Goal: Complete application form

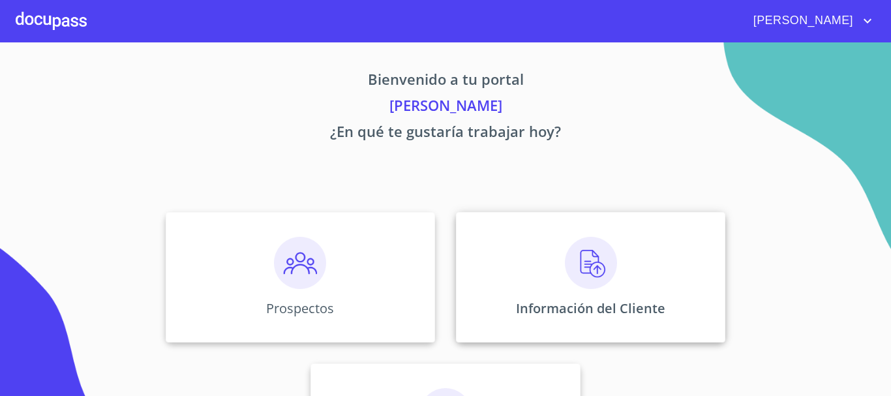
click at [585, 271] on img at bounding box center [591, 263] width 52 height 52
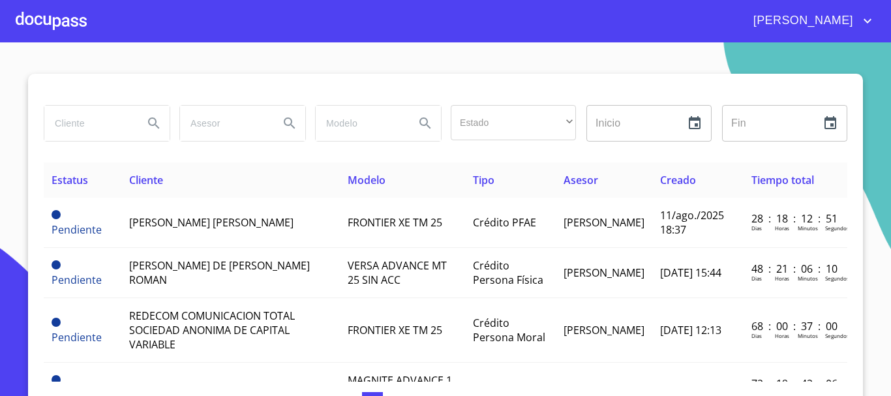
click at [116, 123] on input "search" at bounding box center [88, 123] width 89 height 35
type input "[PERSON_NAME]"
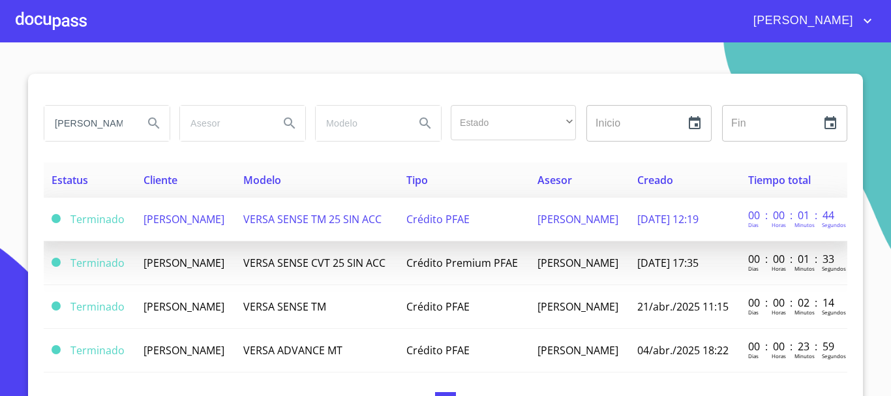
click at [219, 222] on span "[PERSON_NAME]" at bounding box center [184, 219] width 81 height 14
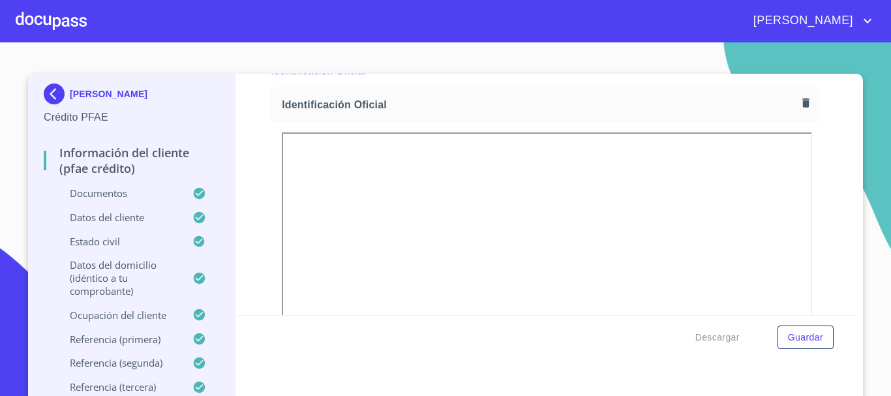
scroll to position [200, 0]
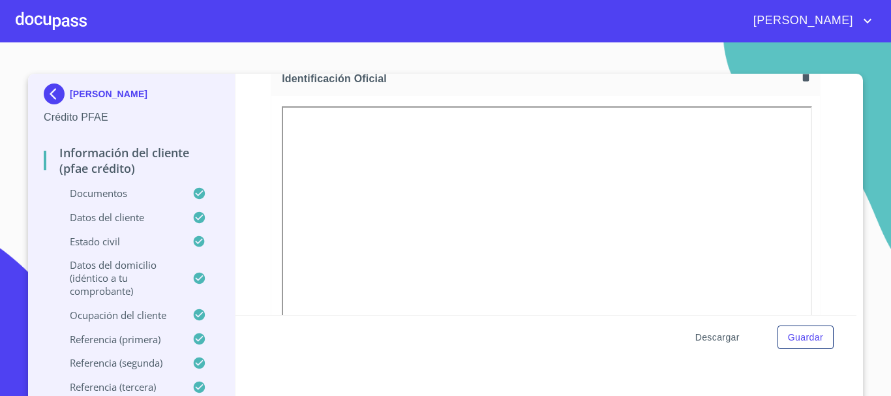
drag, startPoint x: 702, startPoint y: 2, endPoint x: 701, endPoint y: 337, distance: 334.7
click at [701, 337] on span "Descargar" at bounding box center [717, 337] width 44 height 16
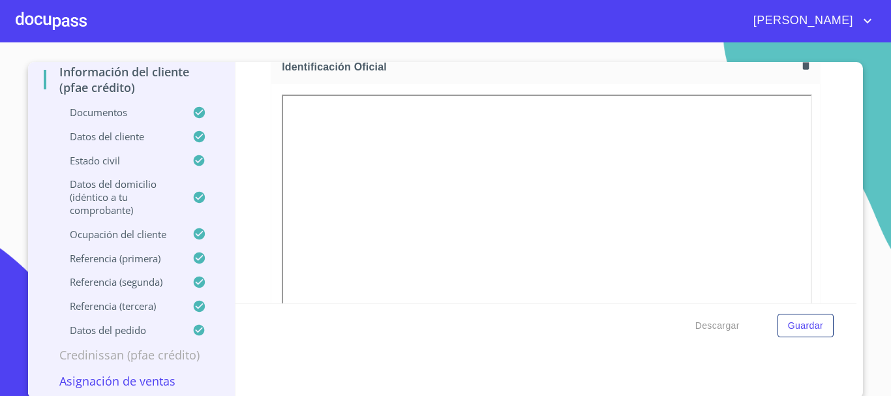
scroll to position [14, 0]
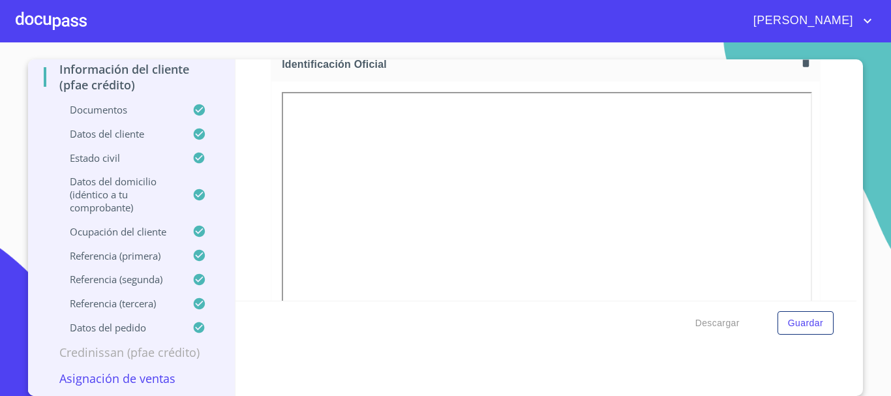
click at [130, 374] on p "Asignación de Ventas" at bounding box center [131, 379] width 175 height 16
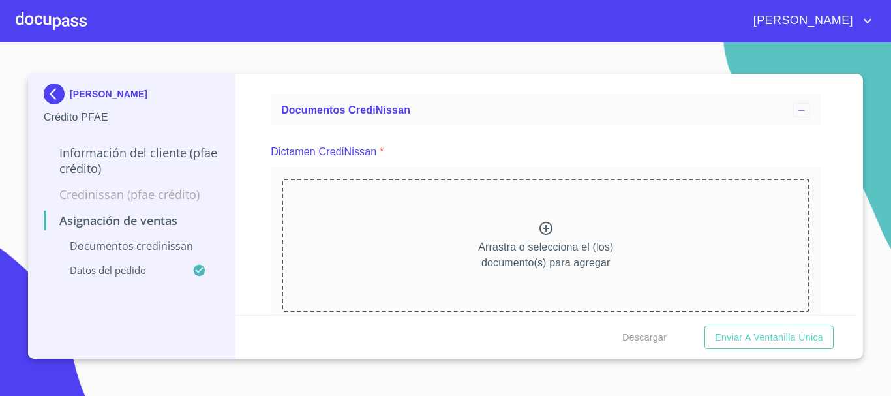
scroll to position [70, 0]
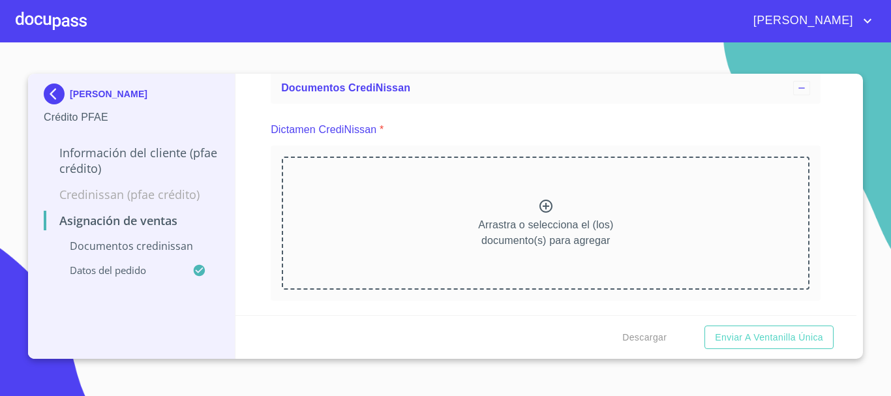
click at [541, 206] on icon at bounding box center [546, 206] width 13 height 13
click at [540, 207] on icon at bounding box center [546, 206] width 16 height 16
click at [541, 205] on icon at bounding box center [546, 206] width 13 height 13
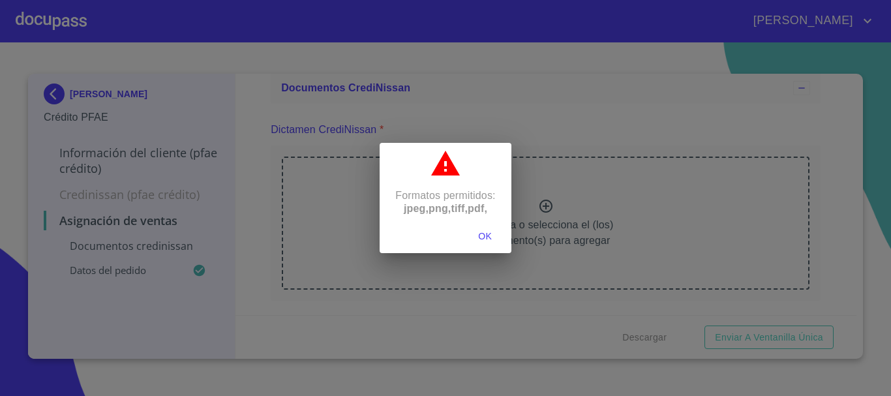
click at [546, 229] on div "Formatos permitidos: jpeg, png, tiff, pdf, OK" at bounding box center [445, 198] width 891 height 396
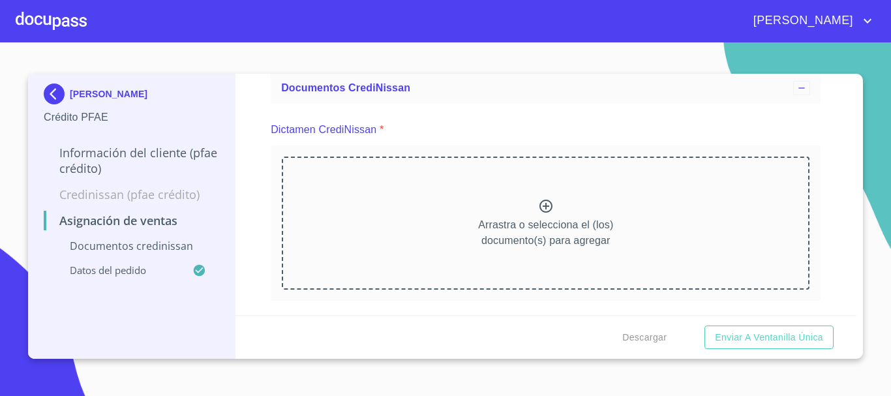
click at [540, 204] on icon at bounding box center [546, 206] width 13 height 13
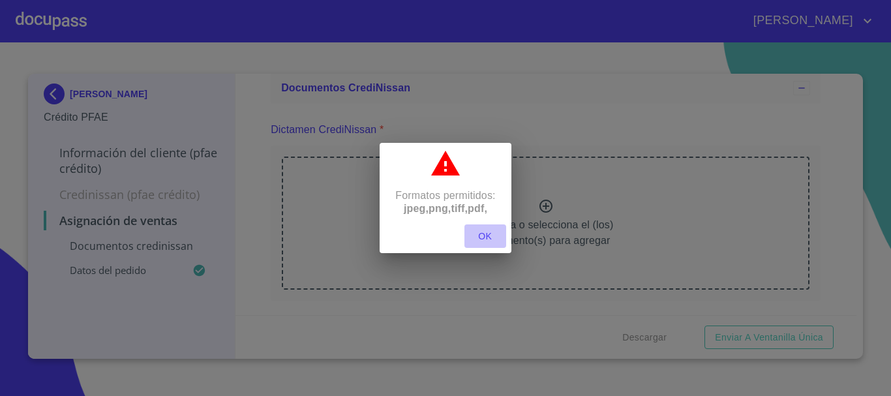
click at [485, 236] on span "OK" at bounding box center [485, 236] width 31 height 16
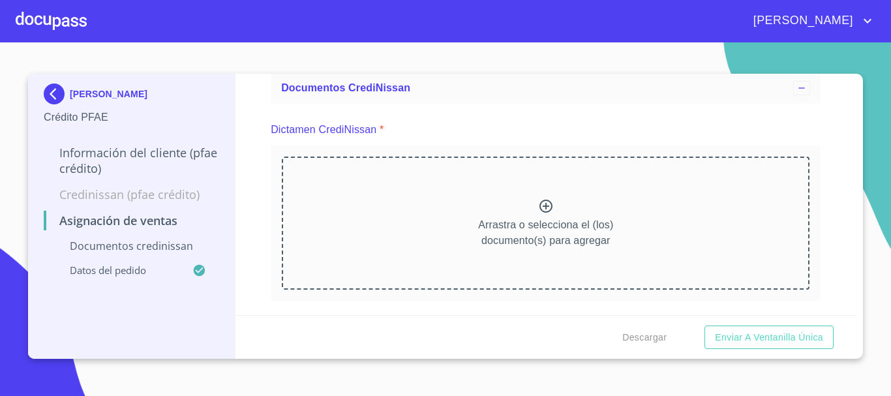
click at [544, 211] on icon at bounding box center [546, 206] width 13 height 13
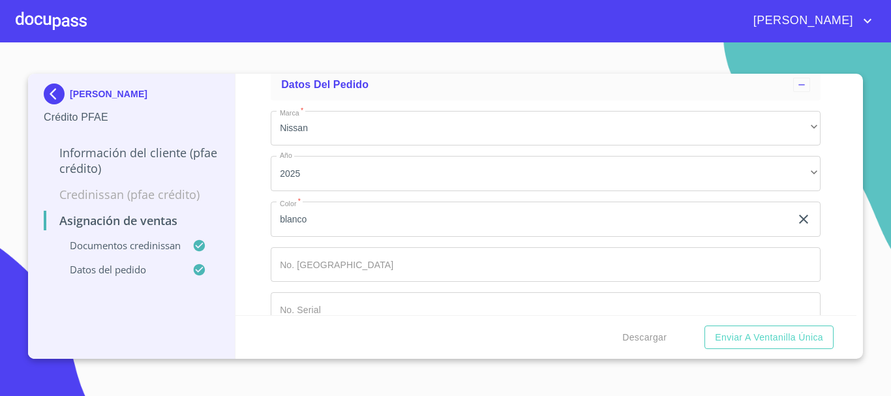
scroll to position [700, 0]
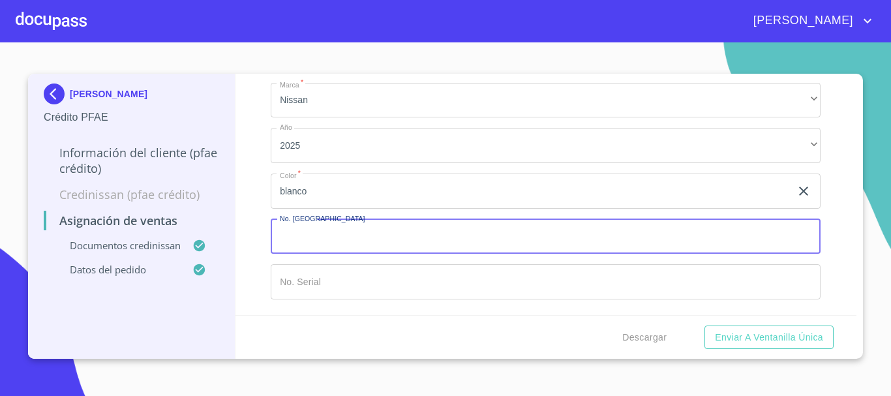
click at [373, 236] on input "Marca   *" at bounding box center [546, 236] width 550 height 35
type input "149157"
click at [374, 277] on input "Marca   *" at bounding box center [546, 281] width 550 height 35
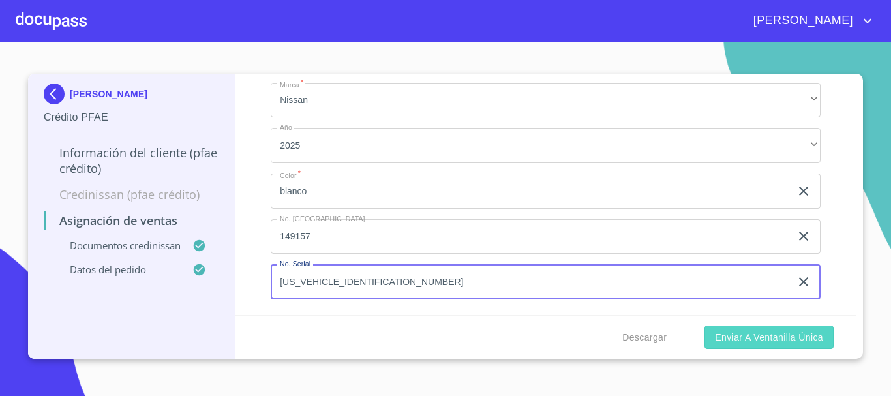
type input "[US_VEHICLE_IDENTIFICATION_NUMBER]"
click at [720, 337] on span "Enviar a Ventanilla única" at bounding box center [769, 337] width 108 height 16
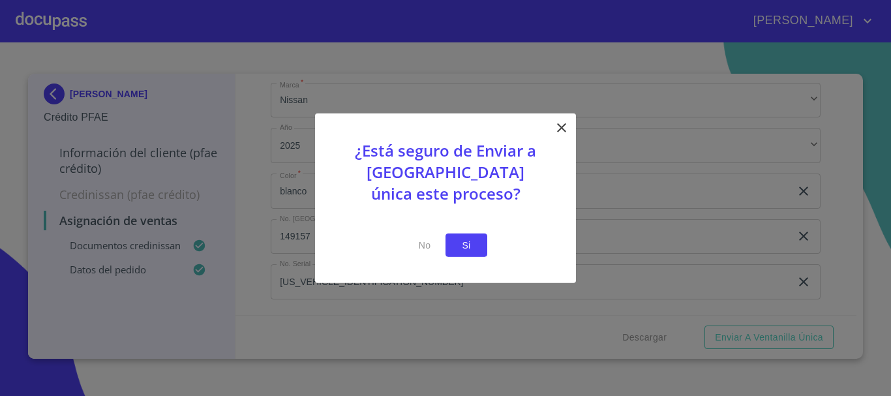
click at [479, 252] on button "Si" at bounding box center [467, 245] width 42 height 24
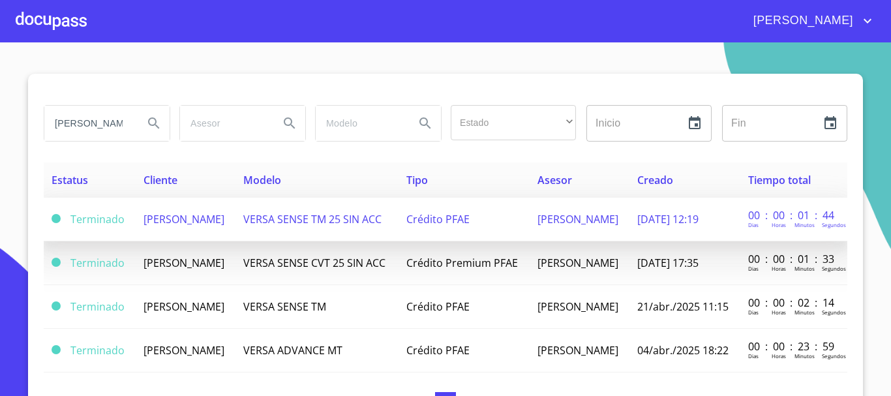
click at [211, 212] on span "[PERSON_NAME]" at bounding box center [184, 219] width 81 height 14
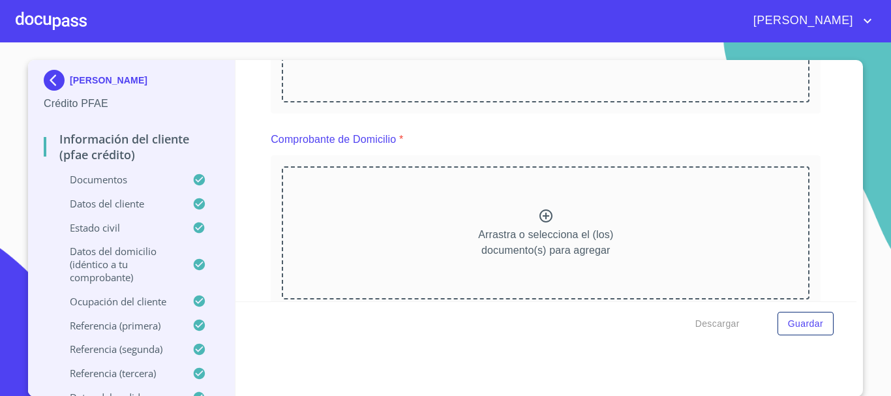
scroll to position [14, 0]
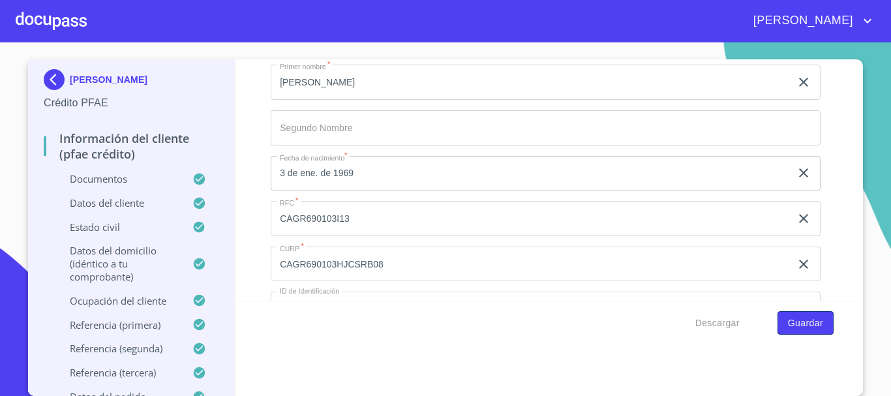
click at [814, 326] on span "Guardar" at bounding box center [805, 323] width 35 height 16
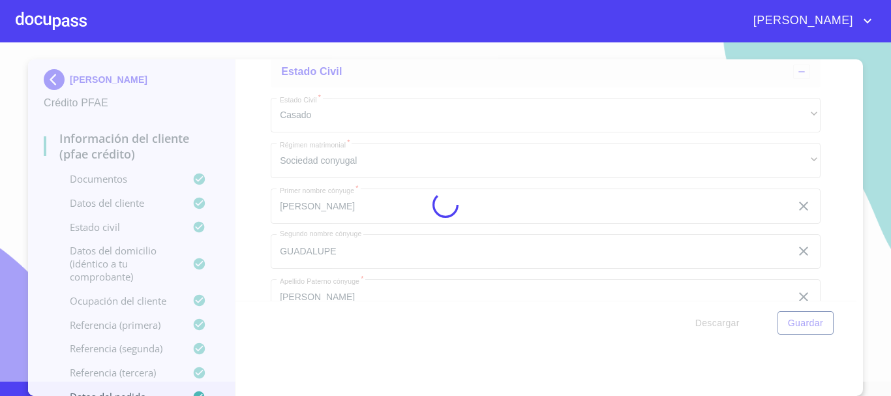
scroll to position [2857, 0]
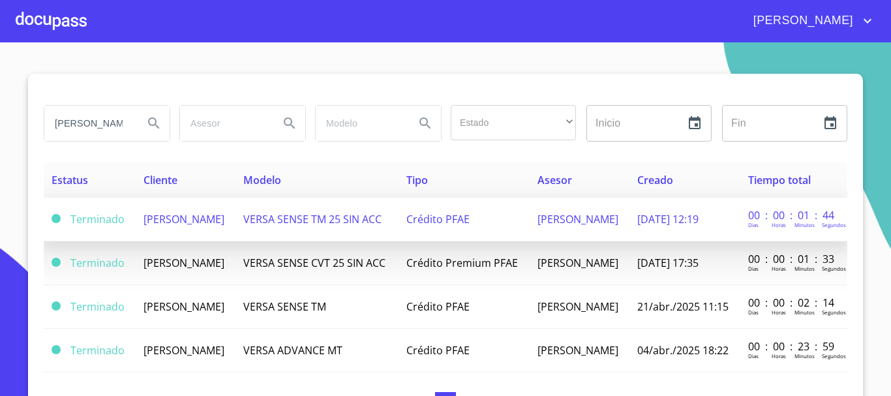
click at [144, 219] on span "[PERSON_NAME]" at bounding box center [184, 219] width 81 height 14
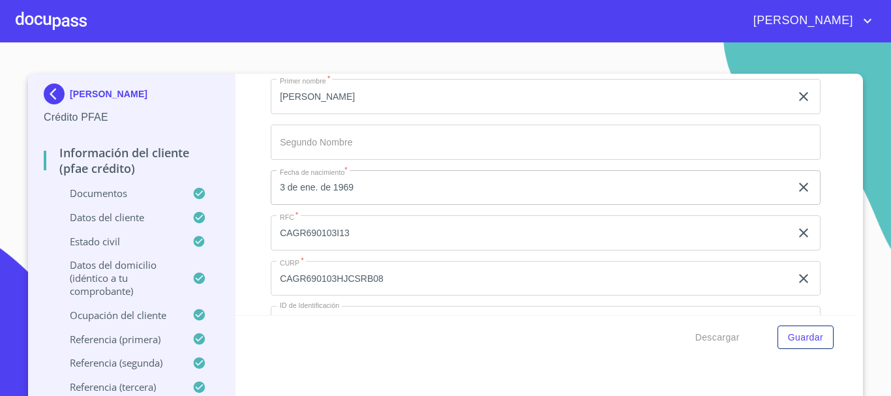
scroll to position [95, 0]
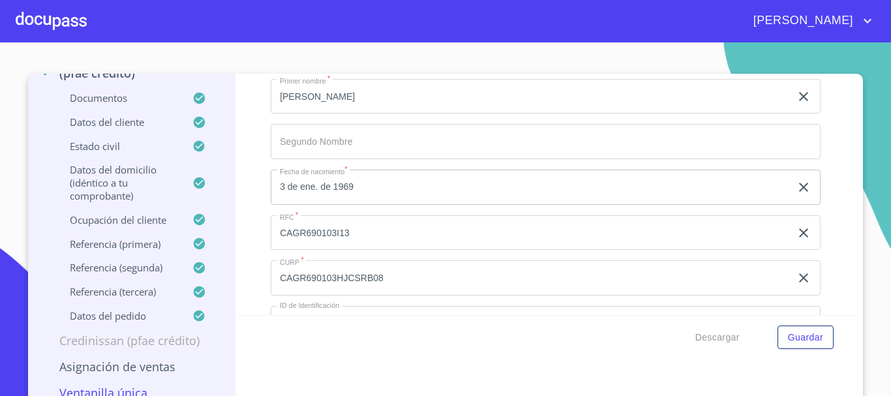
click at [136, 391] on p "Ventanilla única" at bounding box center [131, 393] width 175 height 16
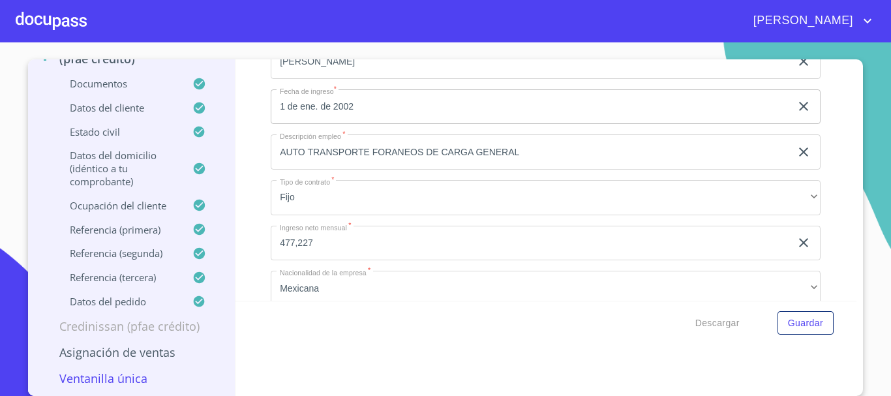
scroll to position [3775, 0]
click at [117, 378] on p "Ventanilla única" at bounding box center [131, 379] width 175 height 16
click at [162, 354] on p "Asignación de Ventas" at bounding box center [131, 352] width 175 height 16
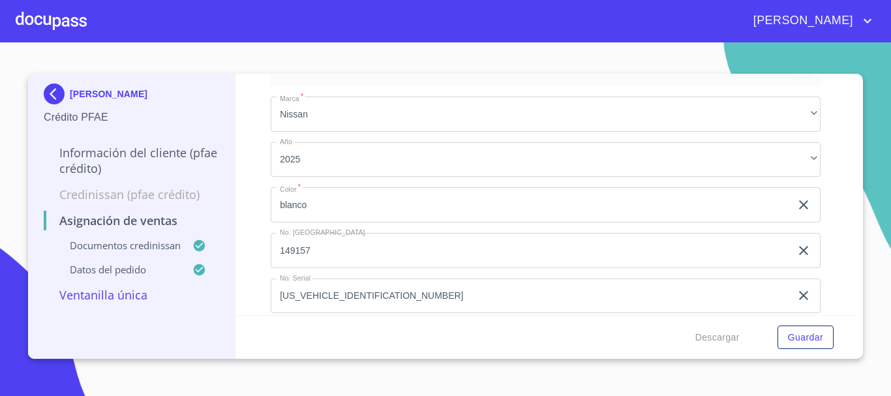
scroll to position [350, 0]
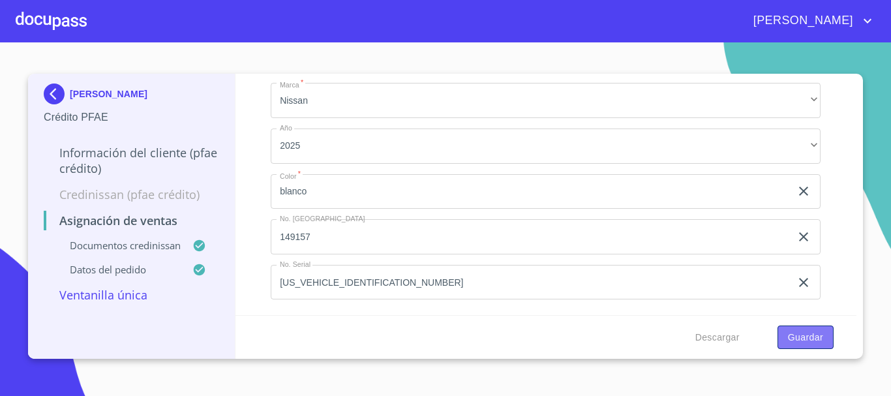
click at [799, 338] on span "Guardar" at bounding box center [805, 337] width 35 height 16
